Goal: Information Seeking & Learning: Learn about a topic

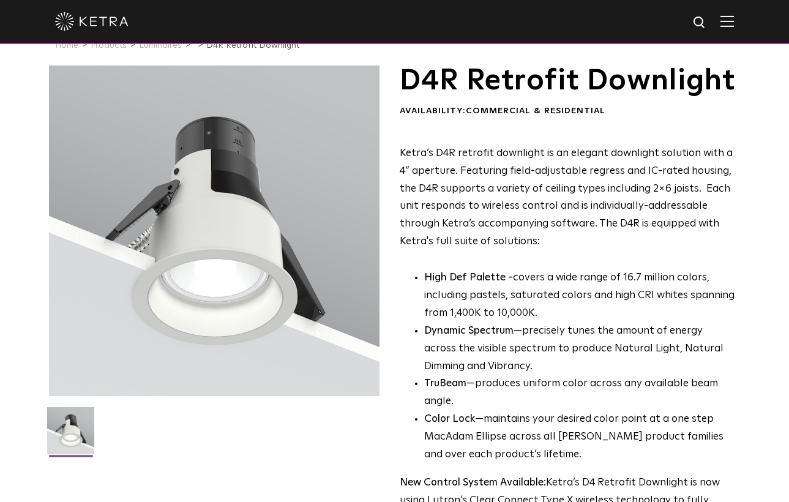
scroll to position [26, 0]
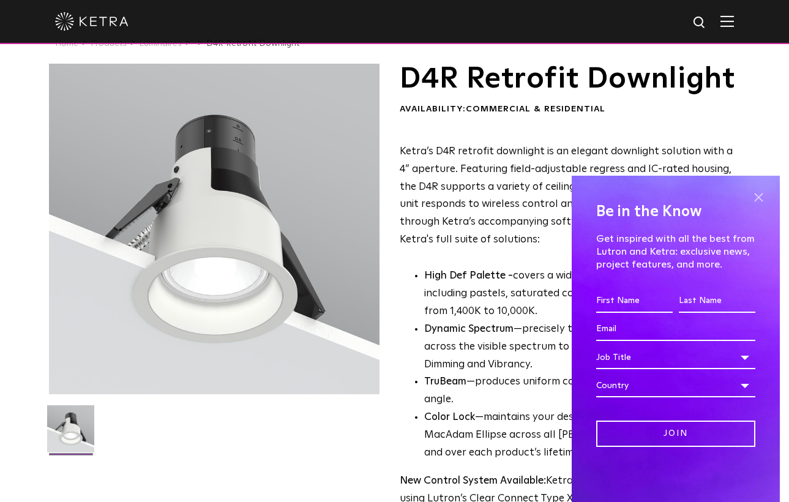
click at [762, 202] on span at bounding box center [758, 197] width 18 height 18
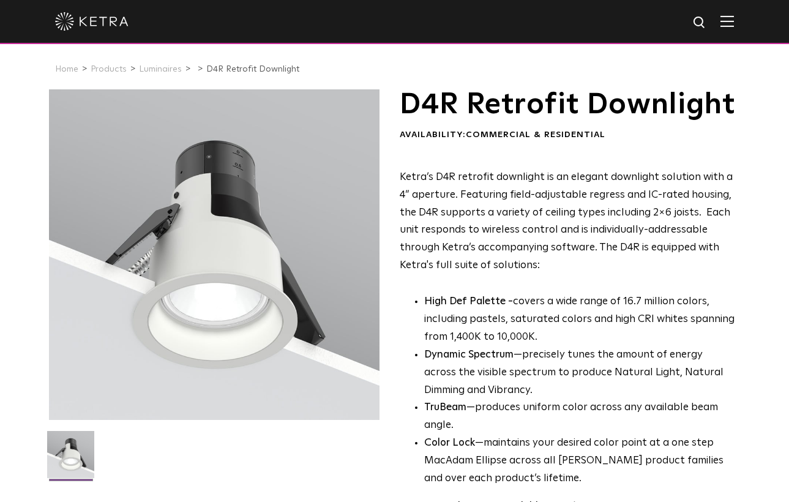
scroll to position [0, 0]
click at [174, 74] on li "Luminaires" at bounding box center [165, 70] width 52 height 18
click at [170, 72] on link "Luminaires" at bounding box center [160, 69] width 43 height 9
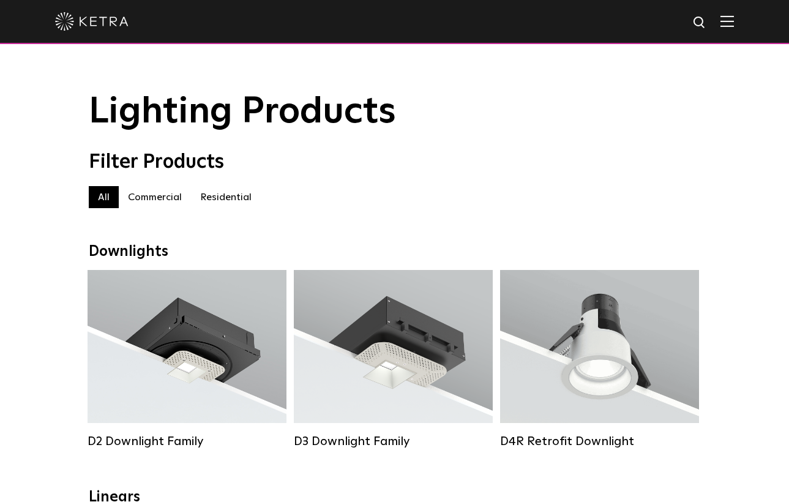
click at [161, 201] on label "Commercial" at bounding box center [155, 197] width 72 height 22
click at [257, 190] on label "Residential" at bounding box center [226, 197] width 70 height 22
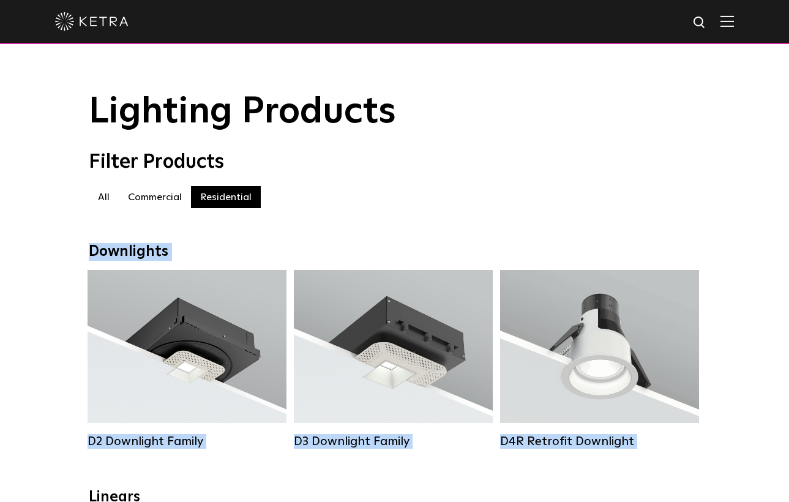
drag, startPoint x: 732, startPoint y: 193, endPoint x: 714, endPoint y: 296, distance: 104.4
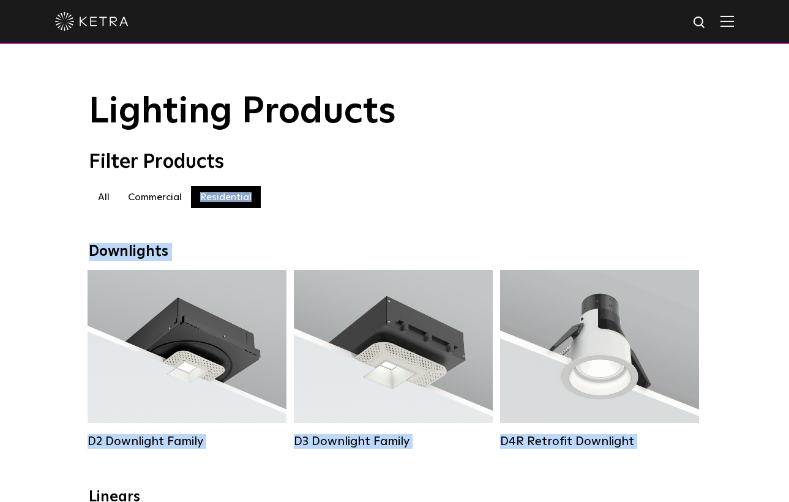
drag, startPoint x: 727, startPoint y: 184, endPoint x: 739, endPoint y: 277, distance: 94.5
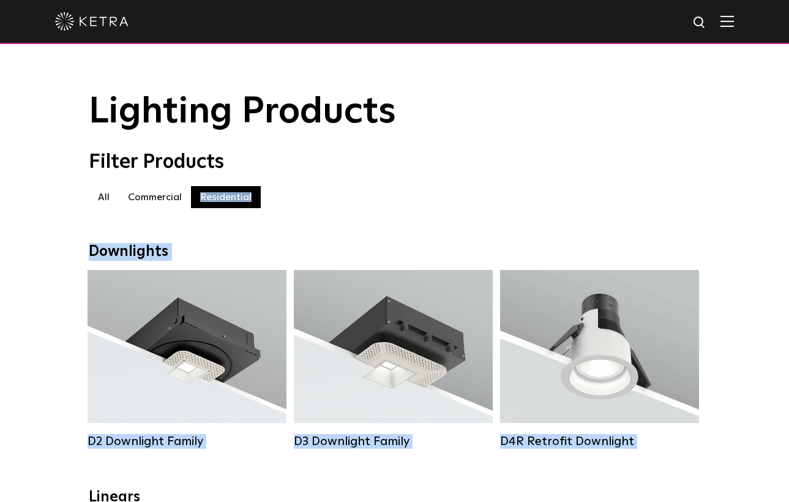
drag, startPoint x: 733, startPoint y: 178, endPoint x: 742, endPoint y: 274, distance: 96.6
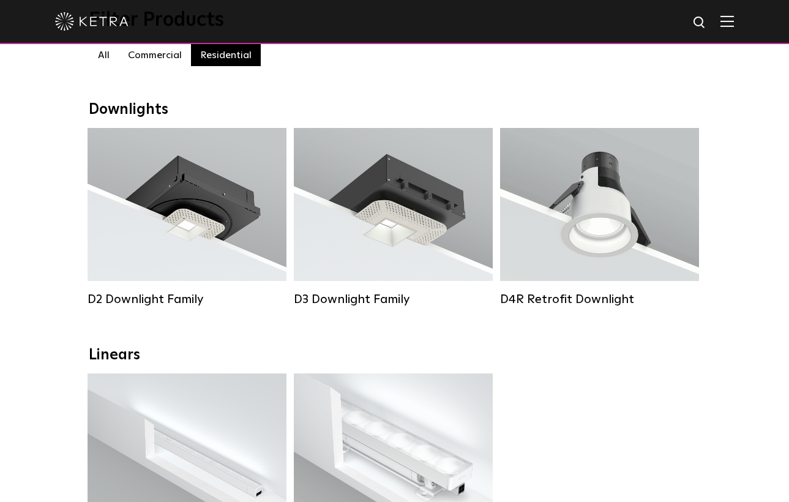
scroll to position [141, 0]
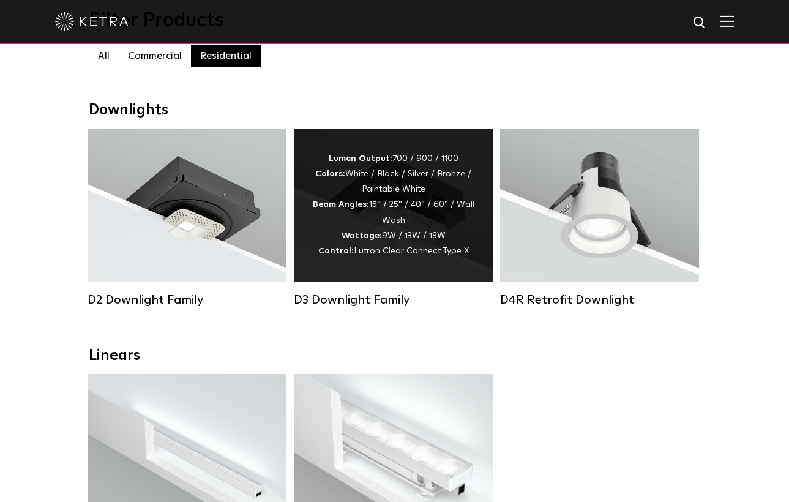
click at [451, 242] on div "Lumen Output: 700 / 900 / 1100 Colors: White / Black / Silver / Bronze / Painta…" at bounding box center [393, 205] width 162 height 108
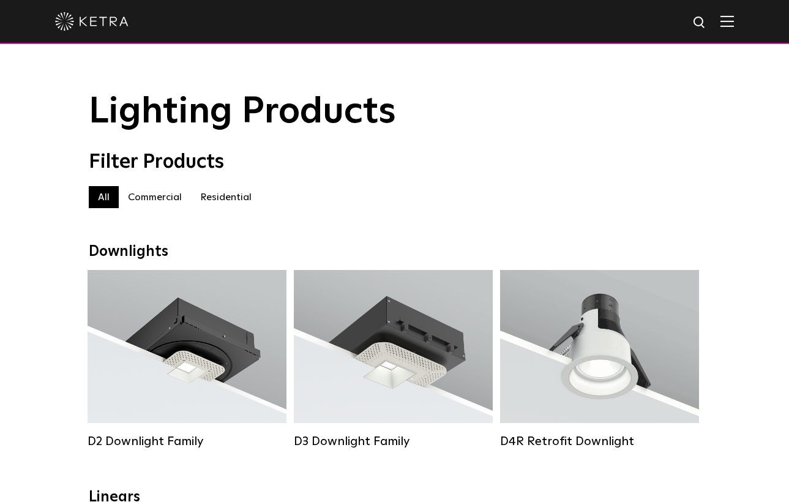
click at [239, 197] on label "Residential" at bounding box center [226, 197] width 70 height 22
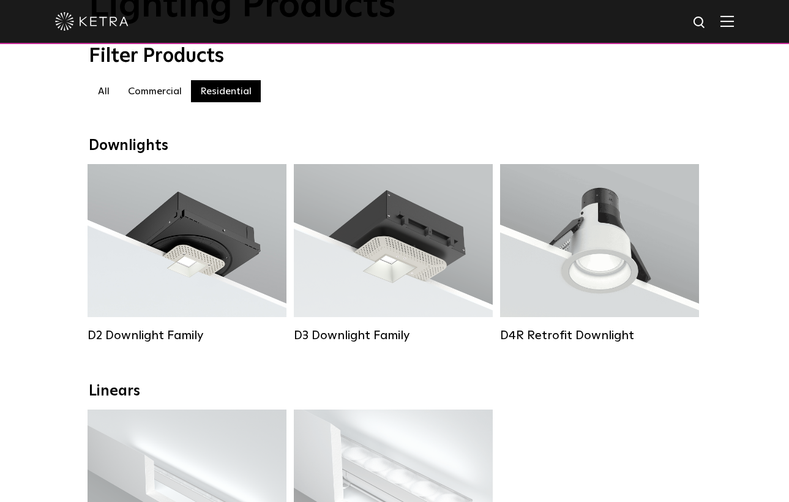
scroll to position [182, 0]
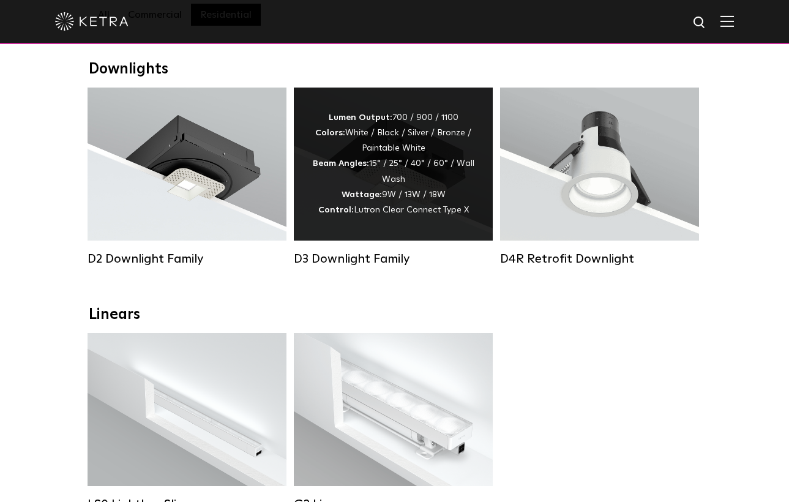
click at [425, 145] on div "Lumen Output: 700 / 900 / 1100 Colors: White / Black / Silver / Bronze / Painta…" at bounding box center [393, 164] width 162 height 108
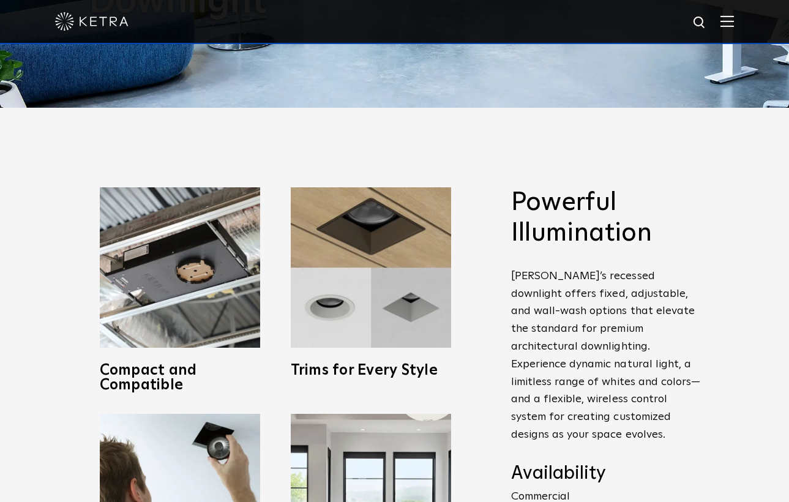
scroll to position [397, 0]
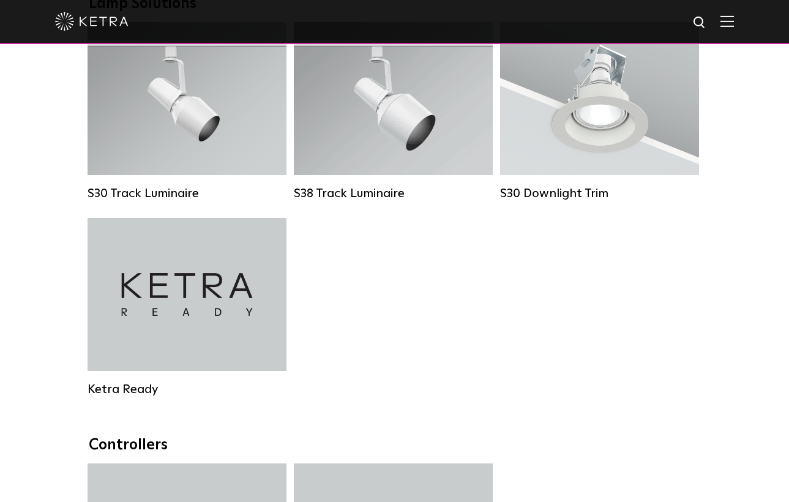
scroll to position [1165, 0]
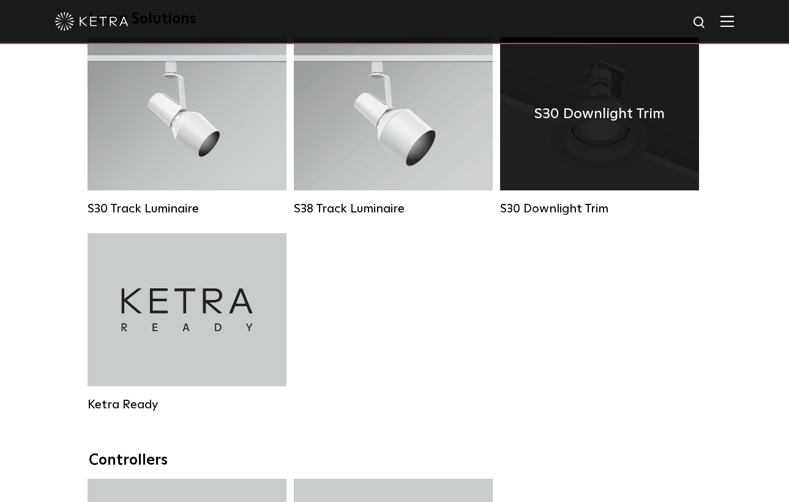
click at [630, 127] on div "S30 Downlight Trim" at bounding box center [599, 113] width 199 height 153
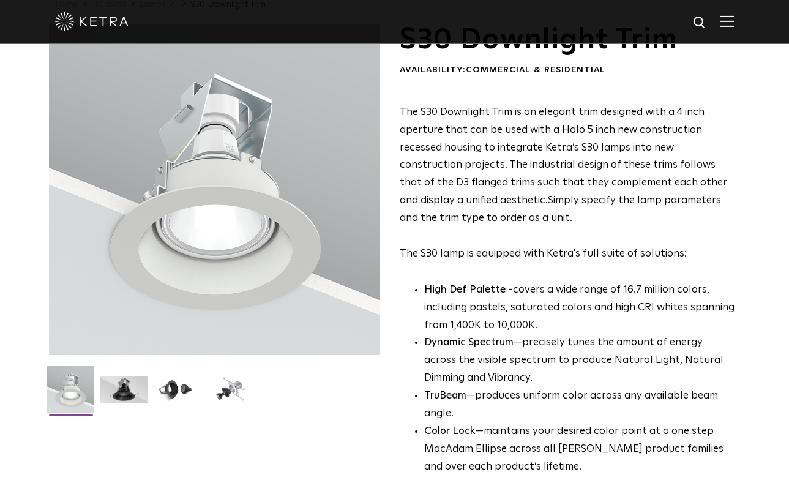
scroll to position [65, 0]
click at [134, 389] on img at bounding box center [123, 395] width 47 height 36
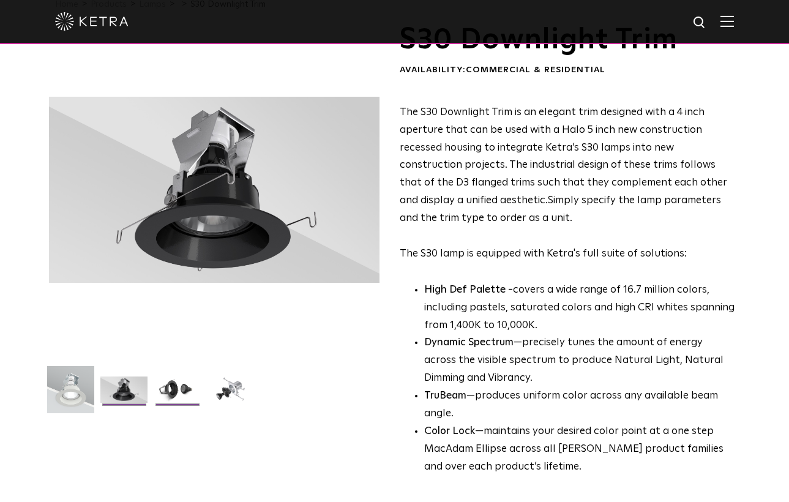
click at [154, 392] on img at bounding box center [177, 395] width 47 height 36
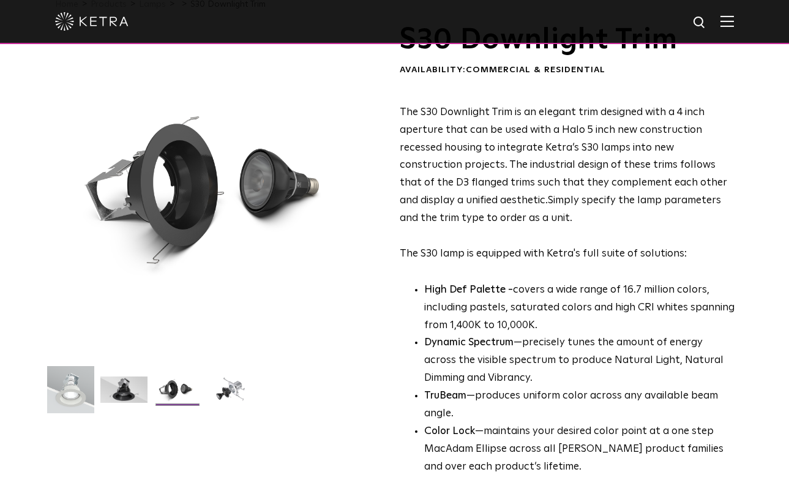
click at [189, 397] on img at bounding box center [177, 395] width 47 height 36
click at [207, 400] on img at bounding box center [230, 395] width 47 height 36
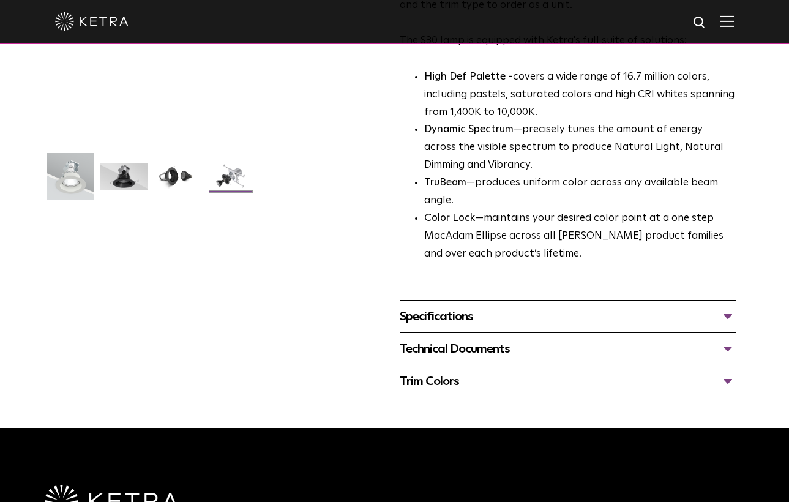
scroll to position [279, 0]
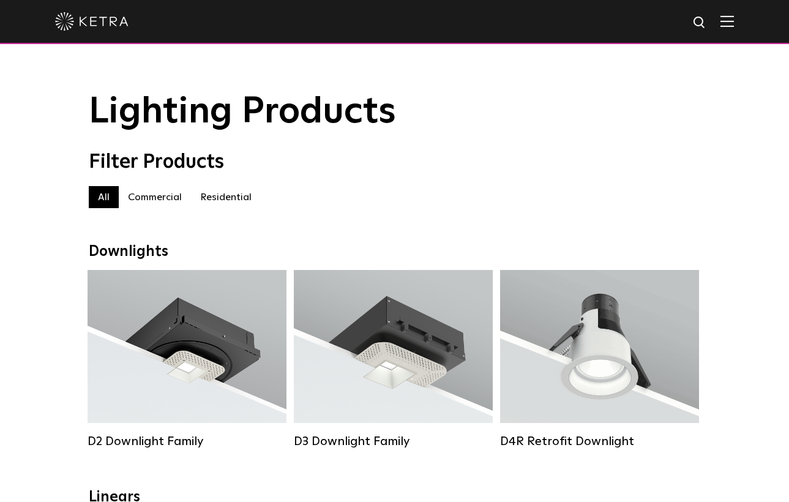
click at [724, 21] on img at bounding box center [727, 21] width 13 height 12
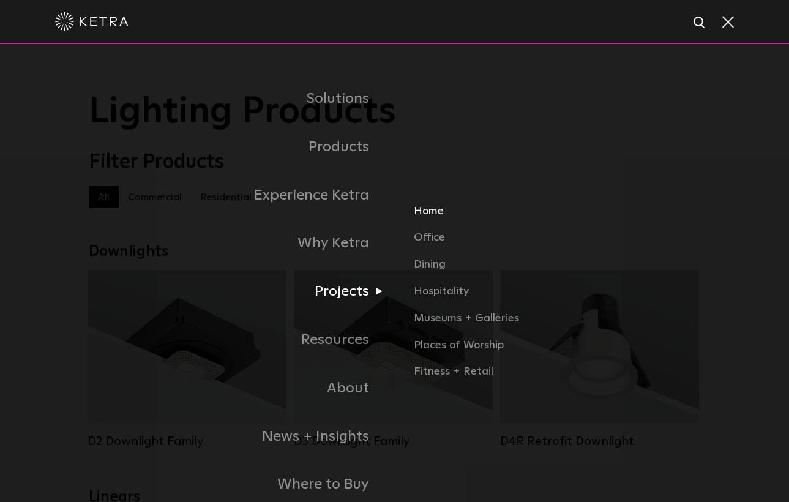
click at [427, 206] on link "Home" at bounding box center [557, 216] width 287 height 27
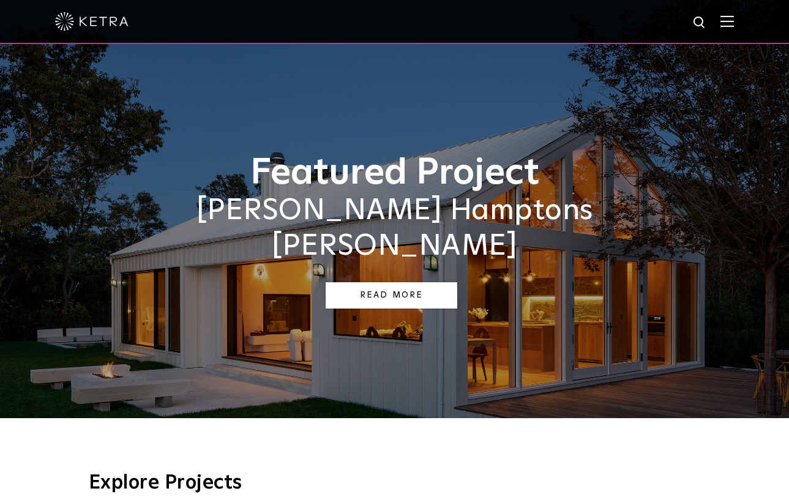
click at [441, 282] on link "Read More" at bounding box center [392, 295] width 132 height 26
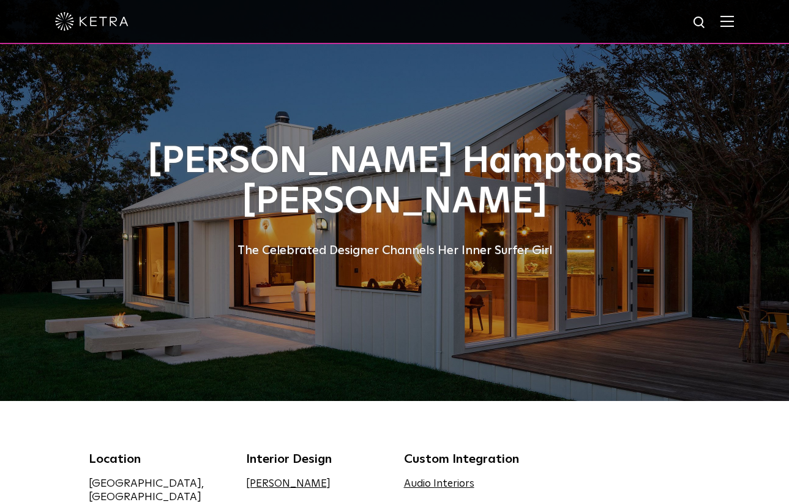
click at [423, 259] on div "The Celebrated Designer Channels Her Inner Surfer Girl" at bounding box center [395, 251] width 612 height 20
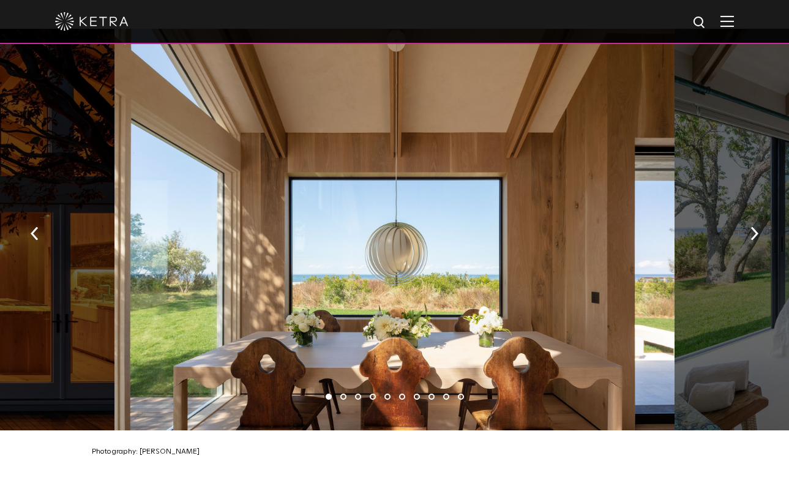
scroll to position [1806, 0]
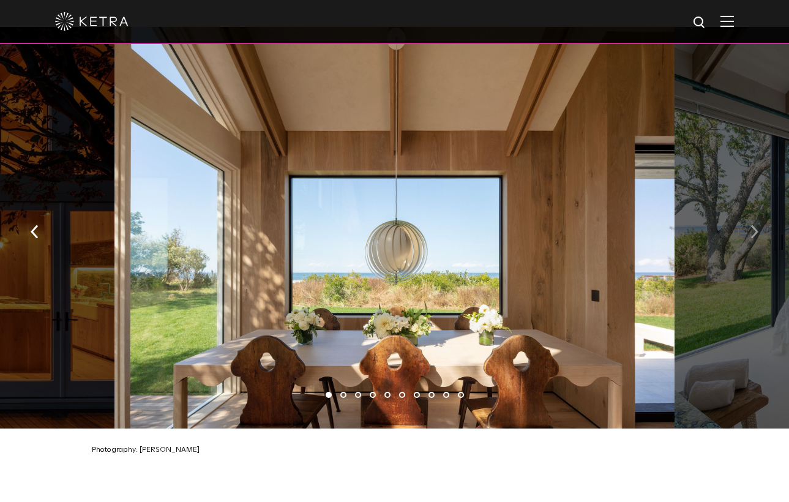
click at [753, 225] on img "button" at bounding box center [755, 231] width 8 height 13
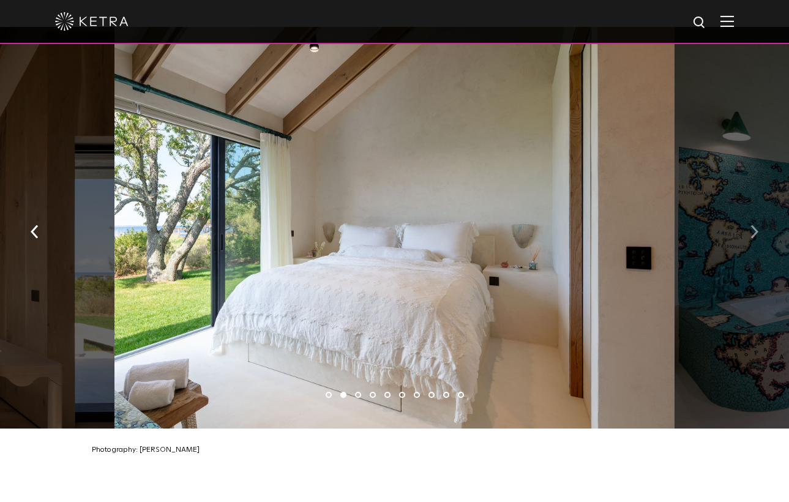
click at [753, 225] on img "button" at bounding box center [755, 231] width 8 height 13
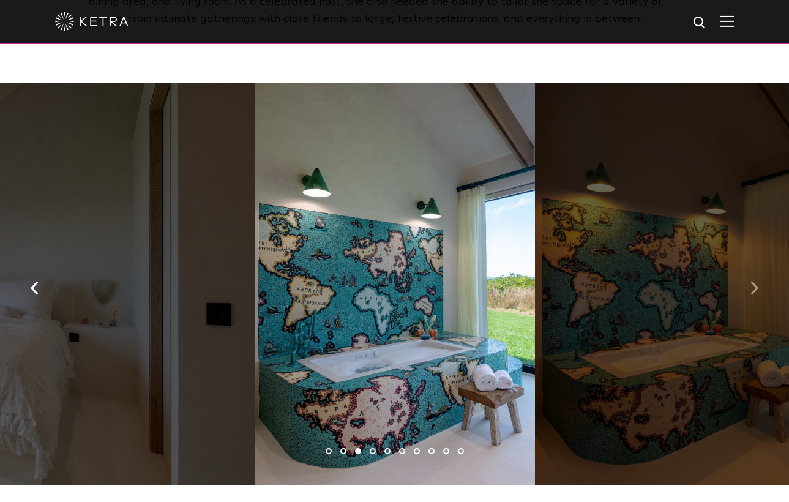
scroll to position [1748, 0]
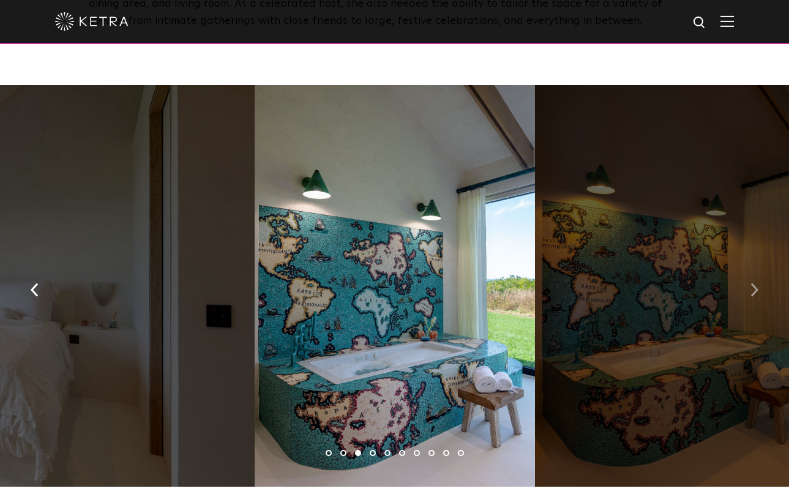
click at [750, 268] on button "button" at bounding box center [754, 289] width 26 height 42
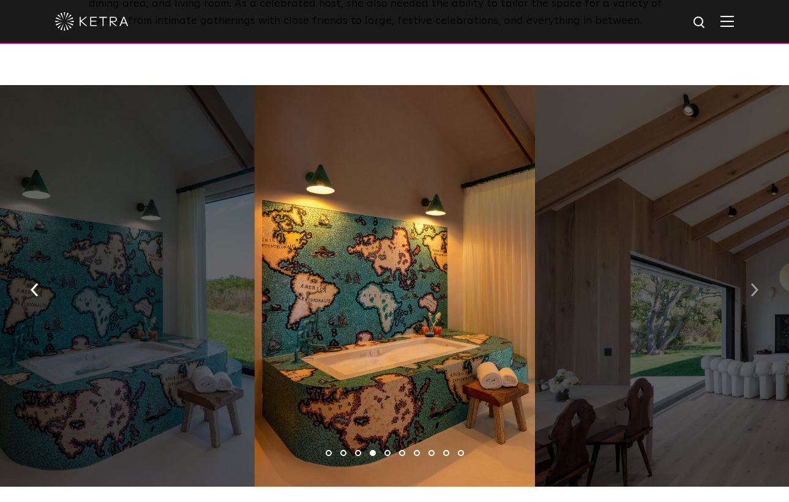
click at [750, 268] on button "button" at bounding box center [754, 289] width 26 height 42
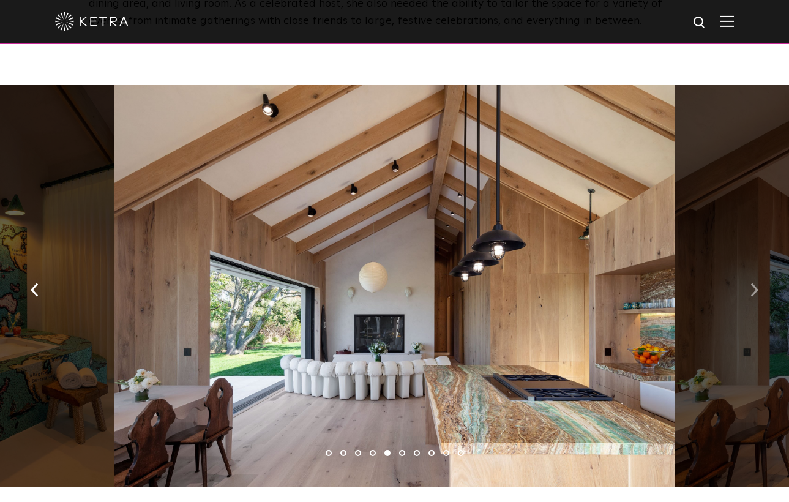
click at [750, 268] on button "button" at bounding box center [754, 289] width 26 height 42
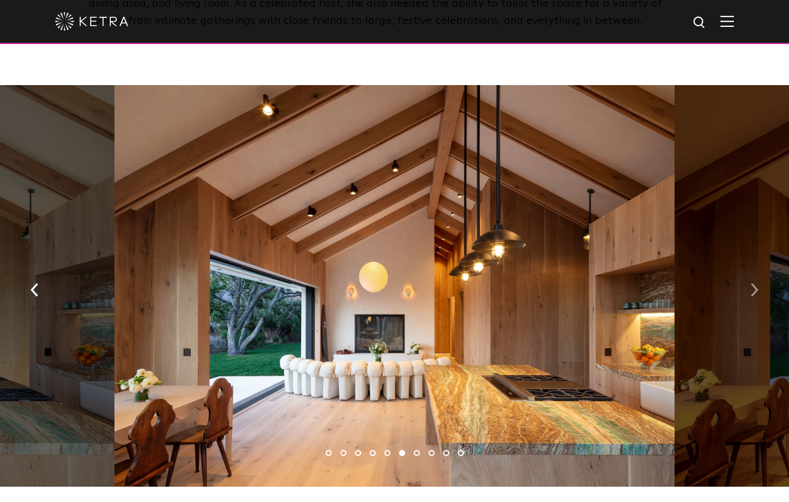
click at [750, 268] on button "button" at bounding box center [754, 289] width 26 height 42
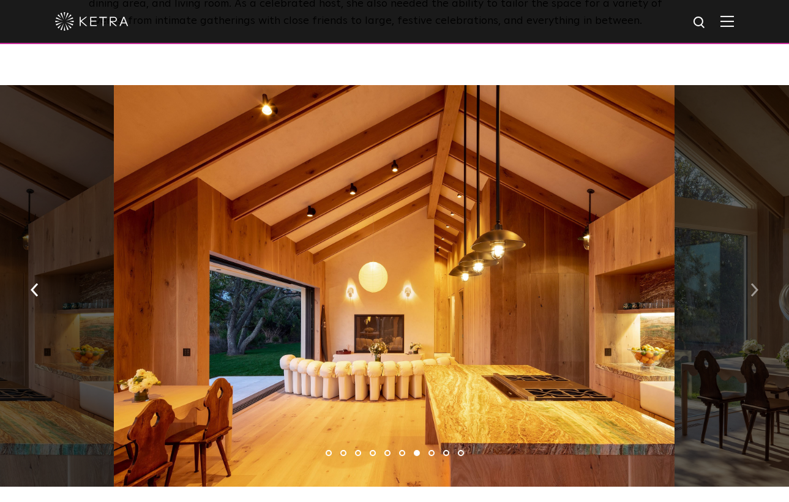
click at [751, 283] on img "button" at bounding box center [755, 289] width 8 height 13
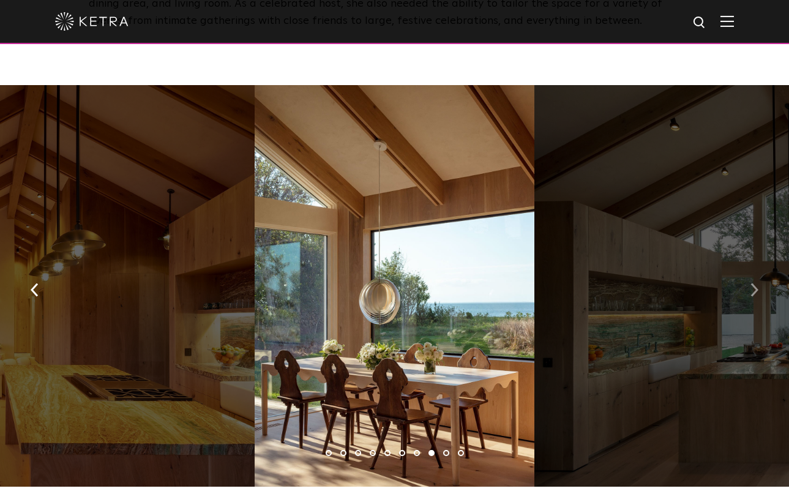
click at [752, 283] on img "button" at bounding box center [755, 289] width 8 height 13
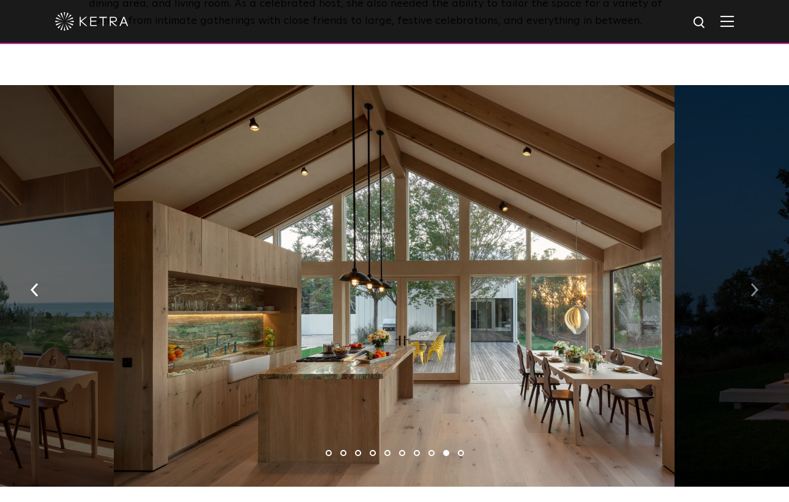
click at [752, 283] on img "button" at bounding box center [755, 289] width 8 height 13
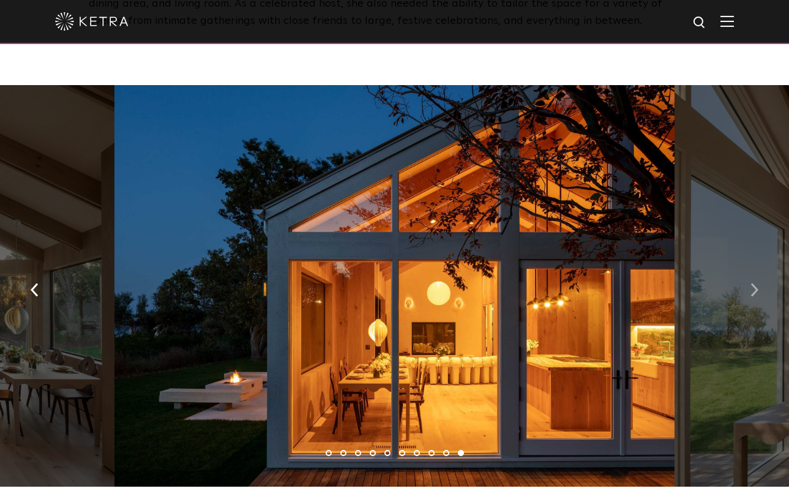
click at [752, 283] on img "button" at bounding box center [755, 289] width 8 height 13
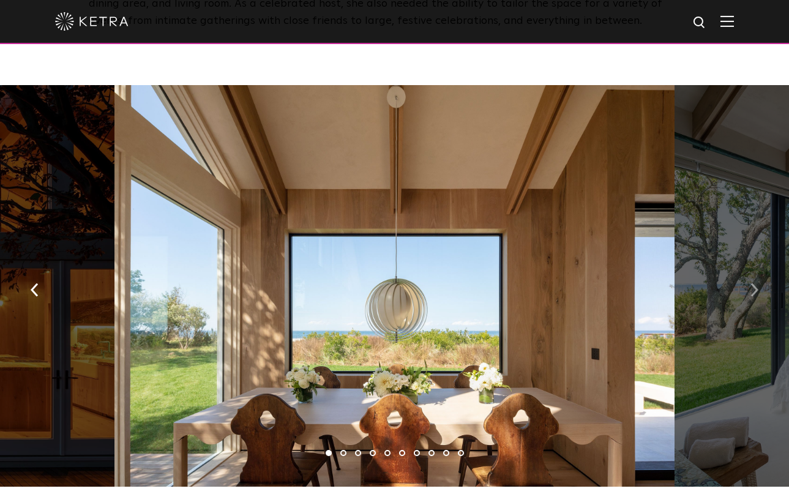
click at [752, 283] on img "button" at bounding box center [755, 289] width 8 height 13
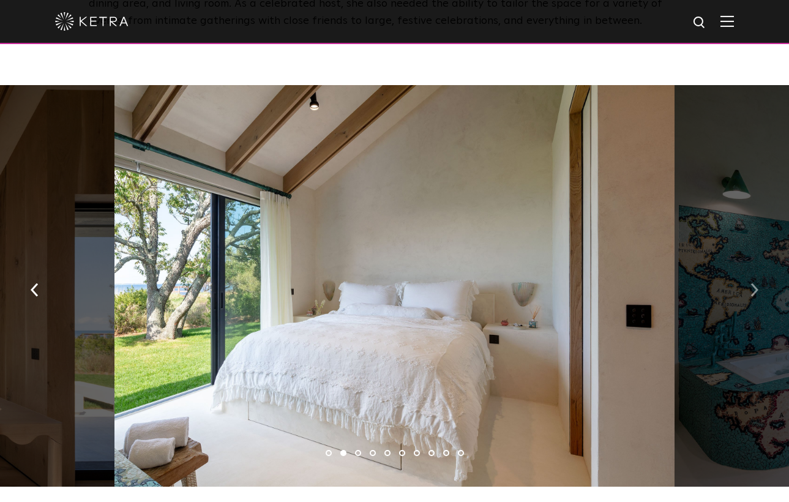
click at [753, 283] on img "button" at bounding box center [755, 289] width 8 height 13
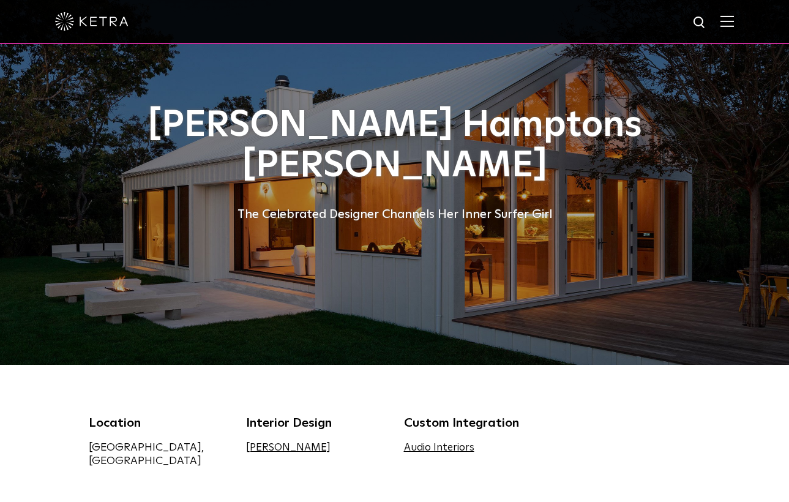
scroll to position [30, 0]
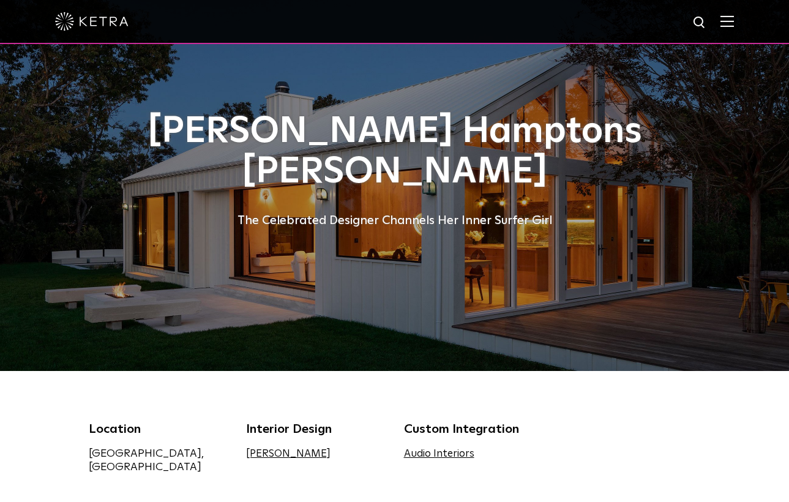
click at [727, 20] on img at bounding box center [727, 21] width 13 height 12
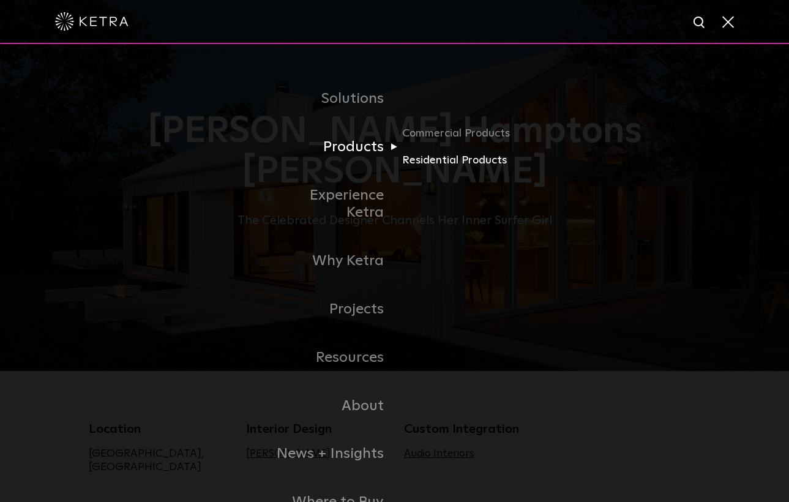
click at [419, 160] on link "Residential Products" at bounding box center [461, 161] width 118 height 18
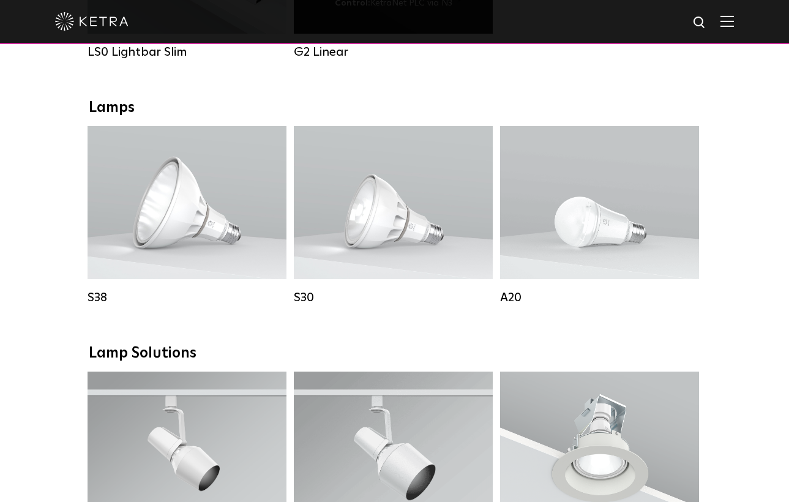
scroll to position [637, 0]
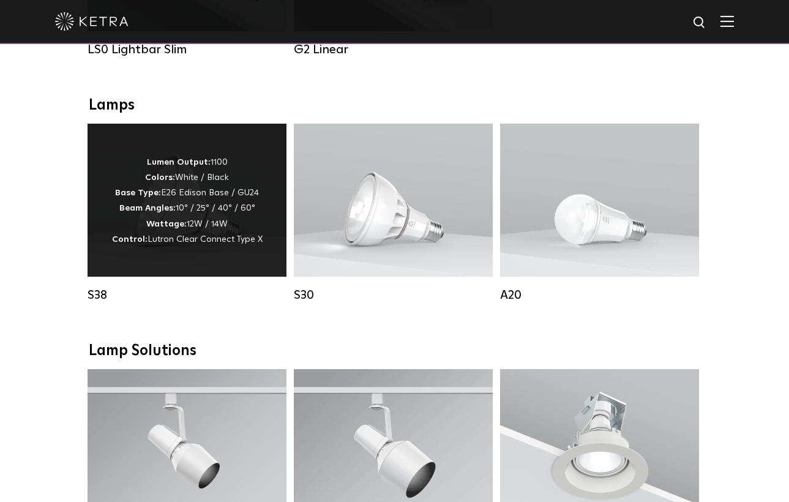
click at [190, 204] on p "Lumen Output: 1100 Colors: White / Black Base Type: E26 Edison Base / GU24 Beam…" at bounding box center [187, 201] width 151 height 92
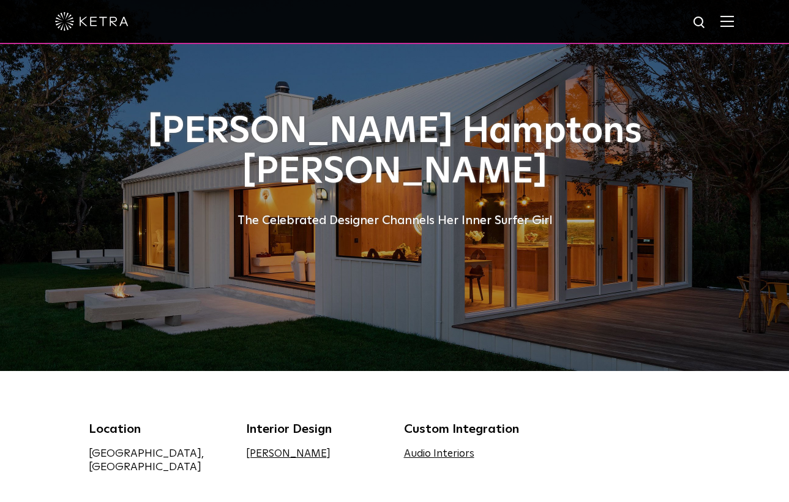
scroll to position [30, 0]
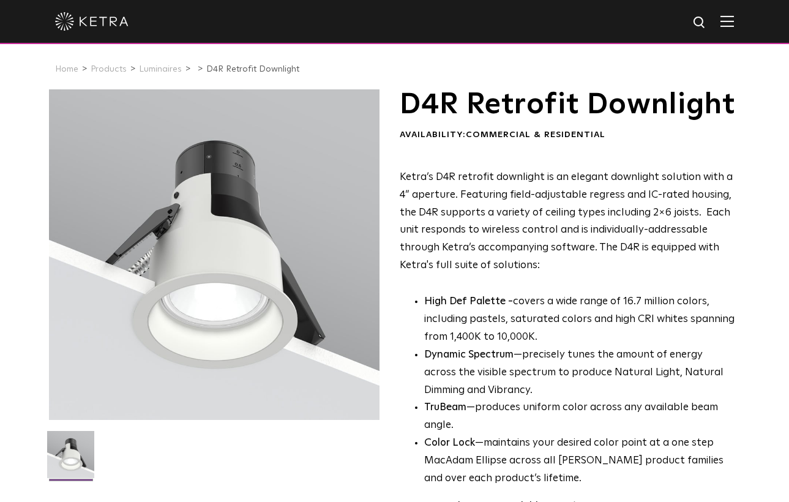
click at [726, 28] on span at bounding box center [727, 21] width 13 height 12
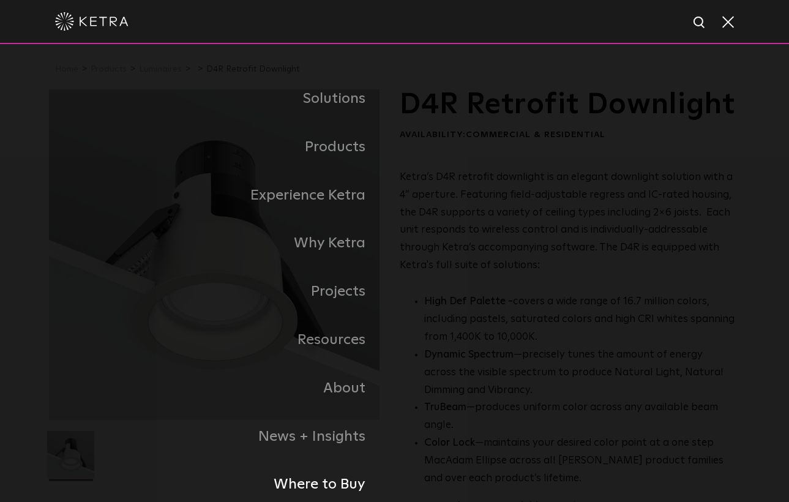
click at [328, 484] on link "Where to Buy" at bounding box center [222, 484] width 346 height 48
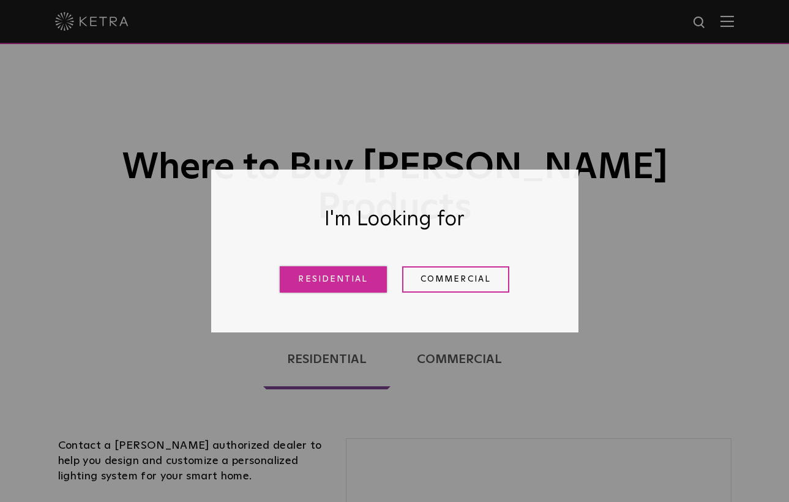
click at [304, 287] on link "Residential" at bounding box center [333, 279] width 107 height 26
